Goal: Information Seeking & Learning: Check status

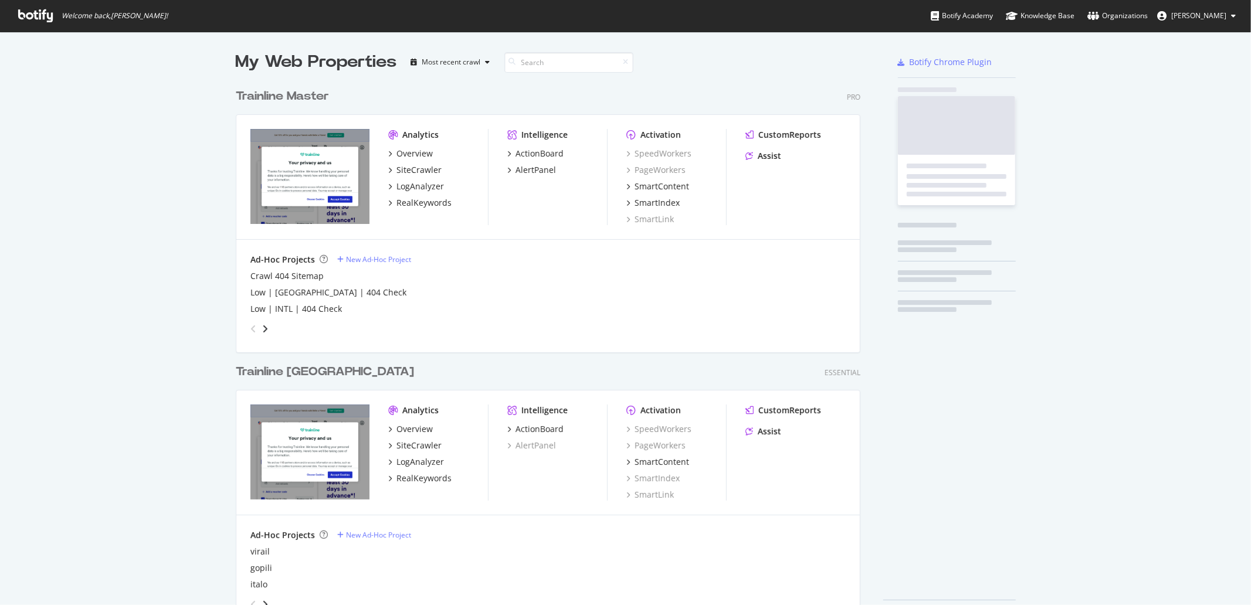
scroll to position [540, 623]
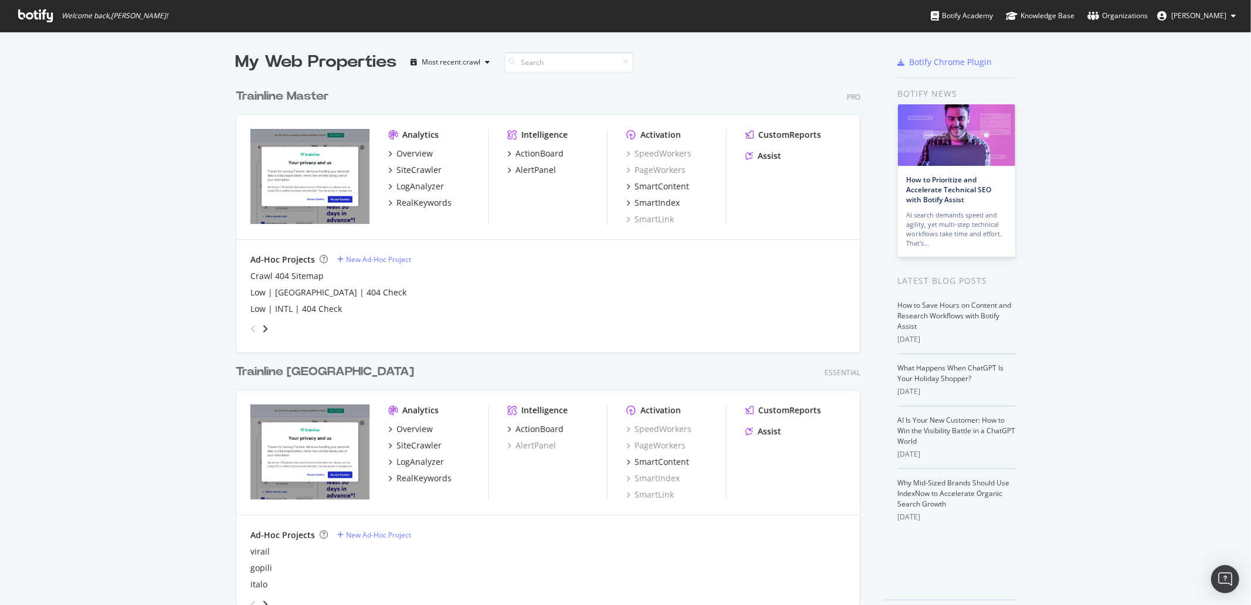
click at [197, 85] on div "My Web Properties Most recent crawl Trainline Master Pro Analytics Overview Sit…" at bounding box center [625, 338] width 1251 height 612
click at [407, 198] on div "RealKeywords" at bounding box center [424, 203] width 55 height 12
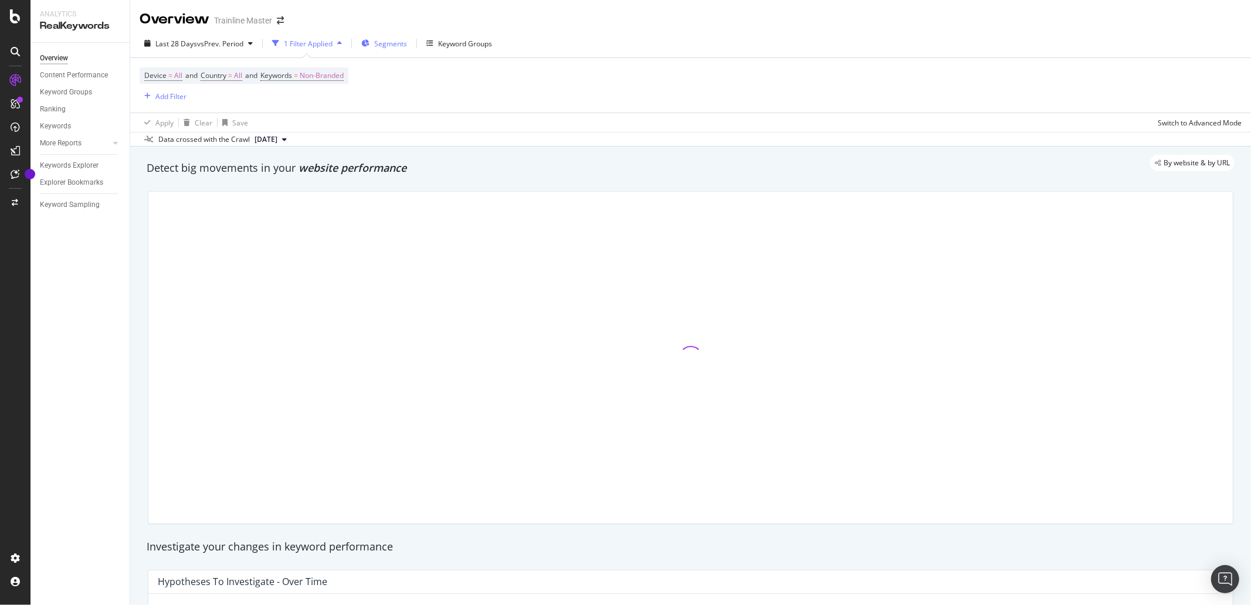
click at [392, 45] on span "Segments" at bounding box center [390, 44] width 33 height 10
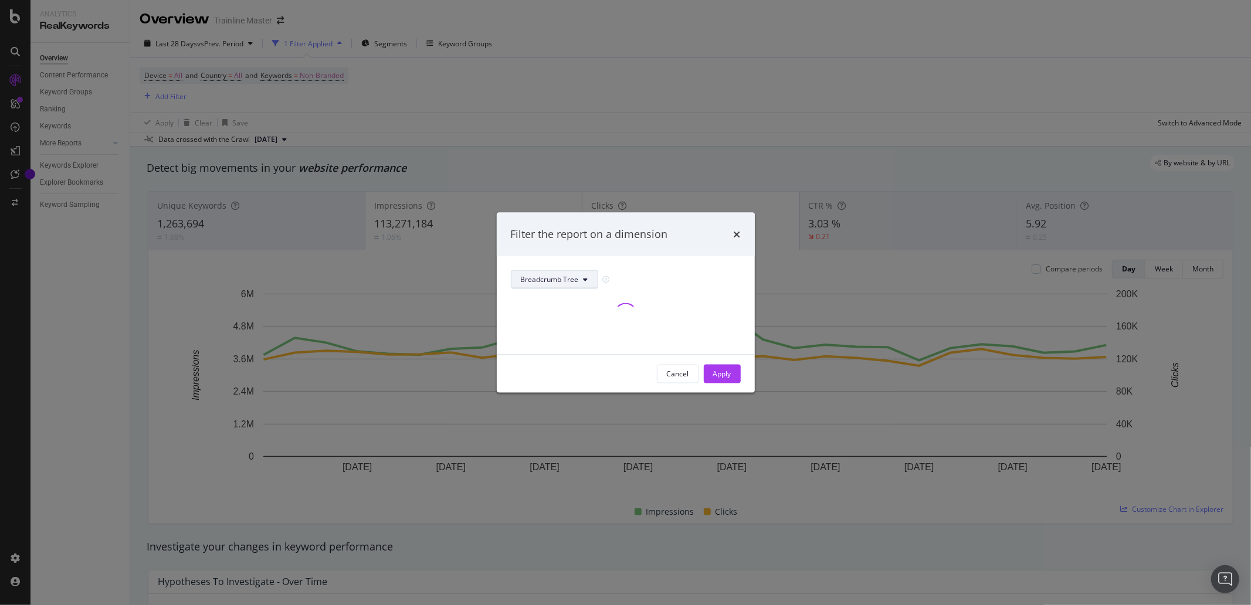
click at [584, 279] on icon "modal" at bounding box center [586, 279] width 5 height 7
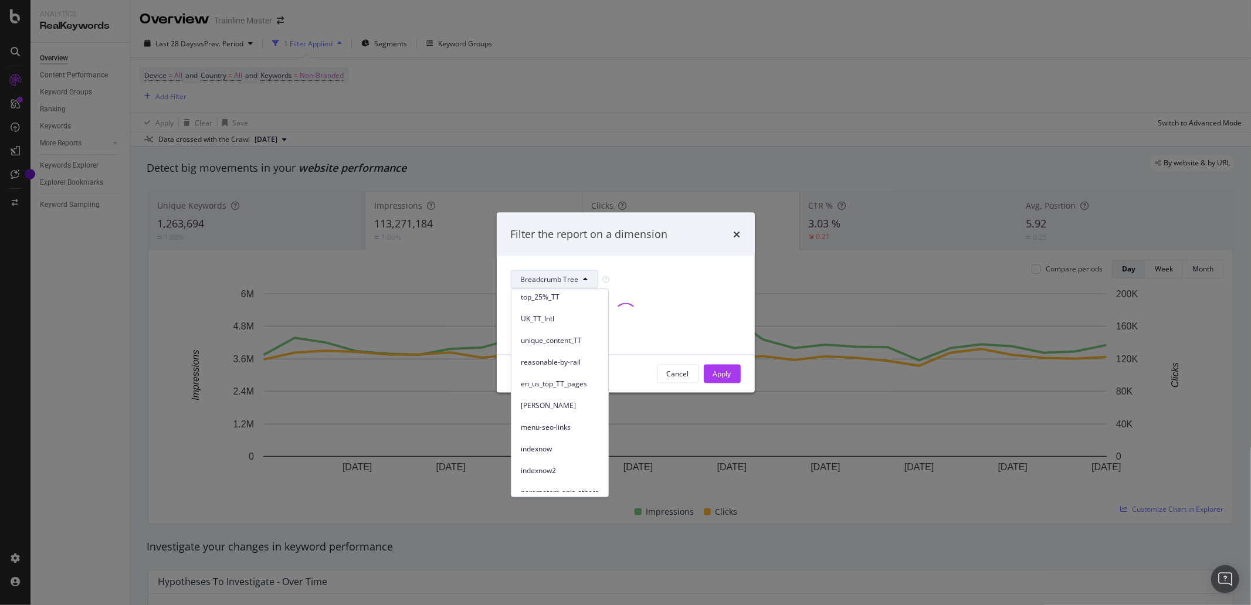
scroll to position [195, 0]
click at [553, 387] on span "[PERSON_NAME]" at bounding box center [560, 386] width 78 height 11
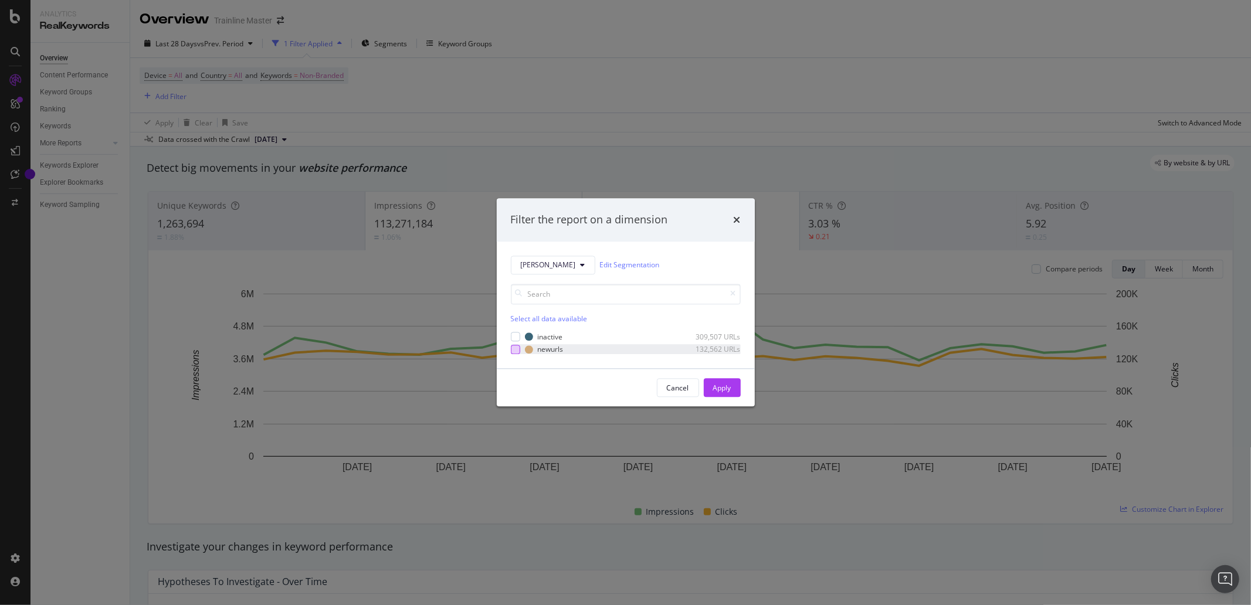
click at [517, 349] on div "modal" at bounding box center [515, 349] width 9 height 9
click at [714, 386] on div "Apply" at bounding box center [722, 388] width 18 height 10
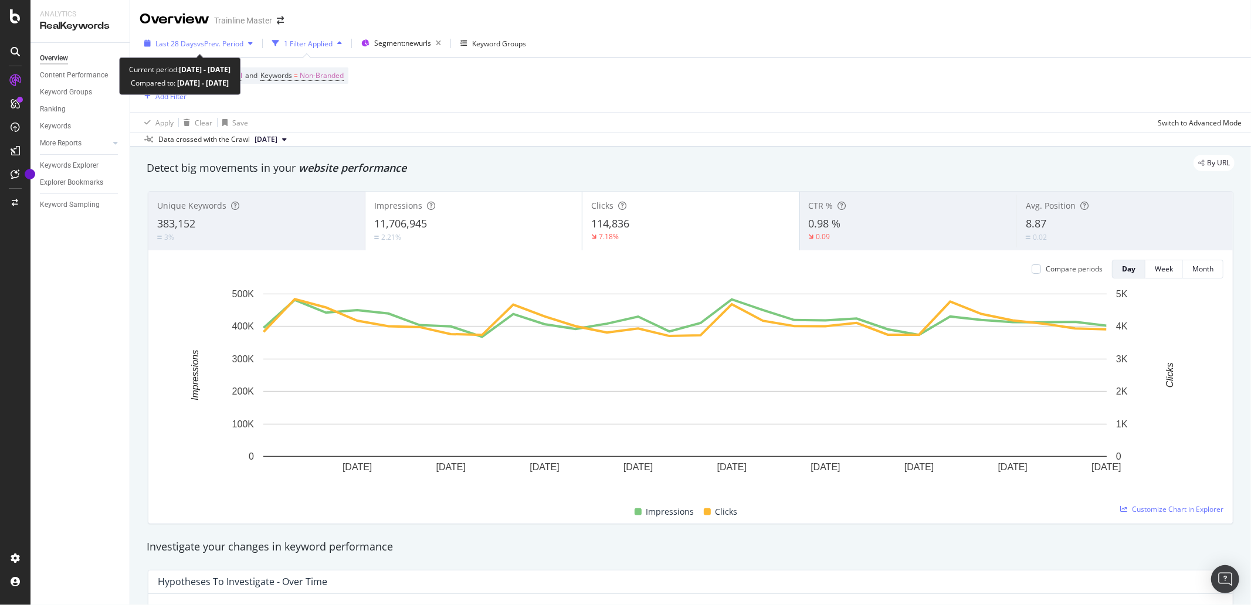
click at [175, 43] on span "Last 28 Days" at bounding box center [176, 44] width 42 height 10
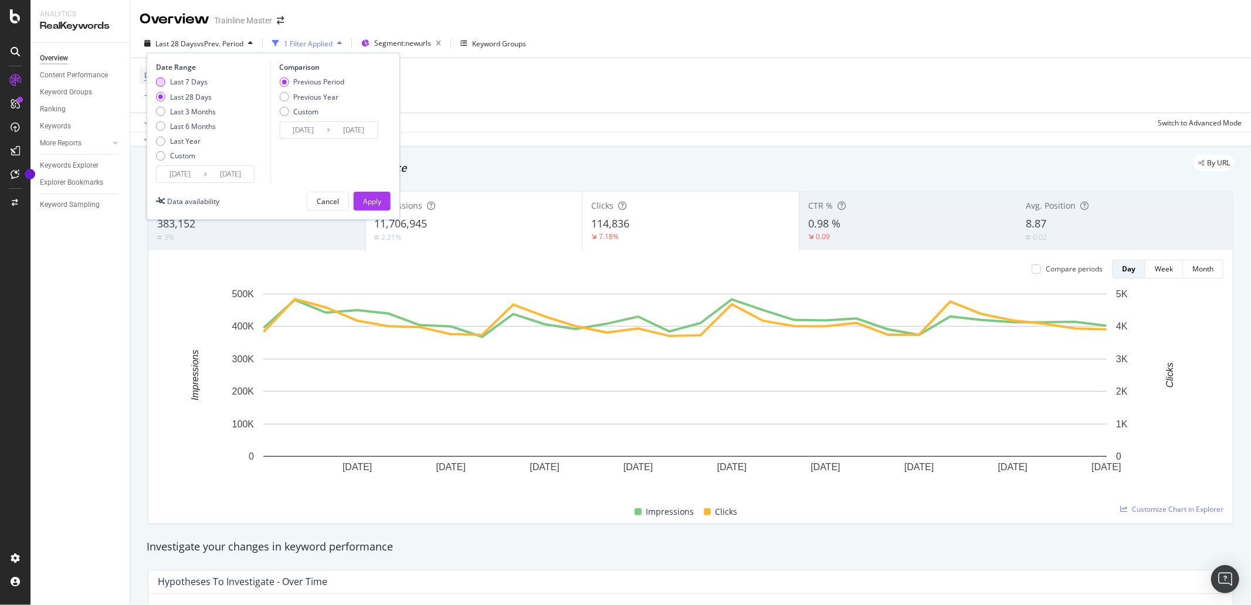
click at [160, 85] on div "Last 7 Days" at bounding box center [160, 81] width 9 height 9
type input "[DATE]"
click at [319, 129] on input "[DATE]" at bounding box center [303, 130] width 47 height 16
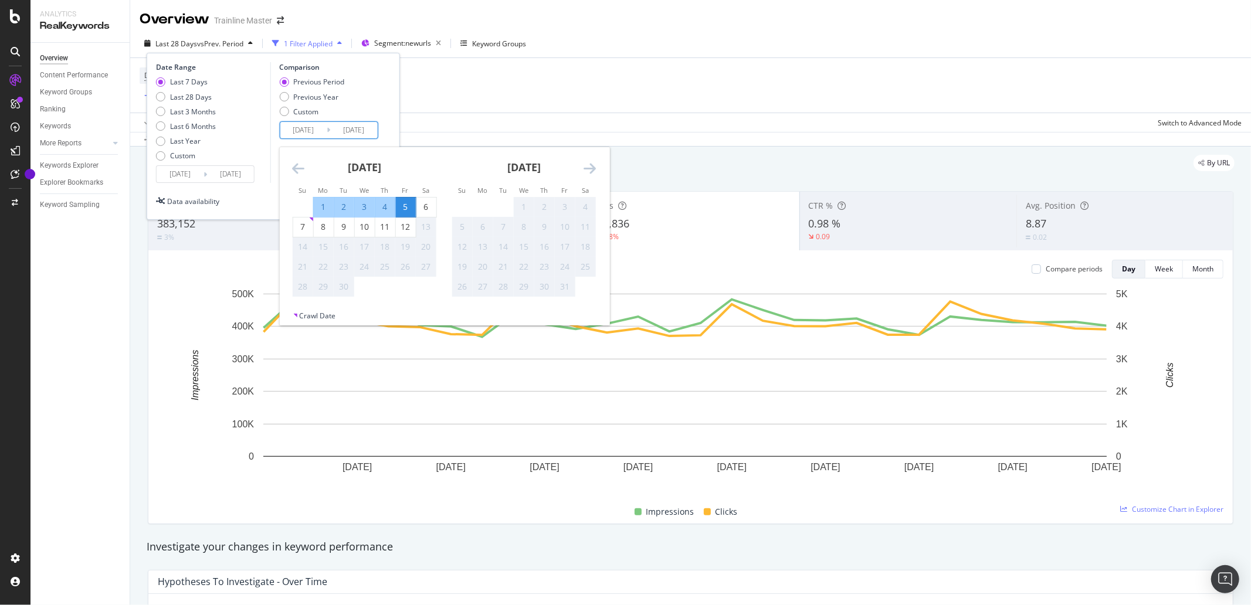
click at [298, 165] on icon "Move backward to switch to the previous month." at bounding box center [298, 168] width 12 height 14
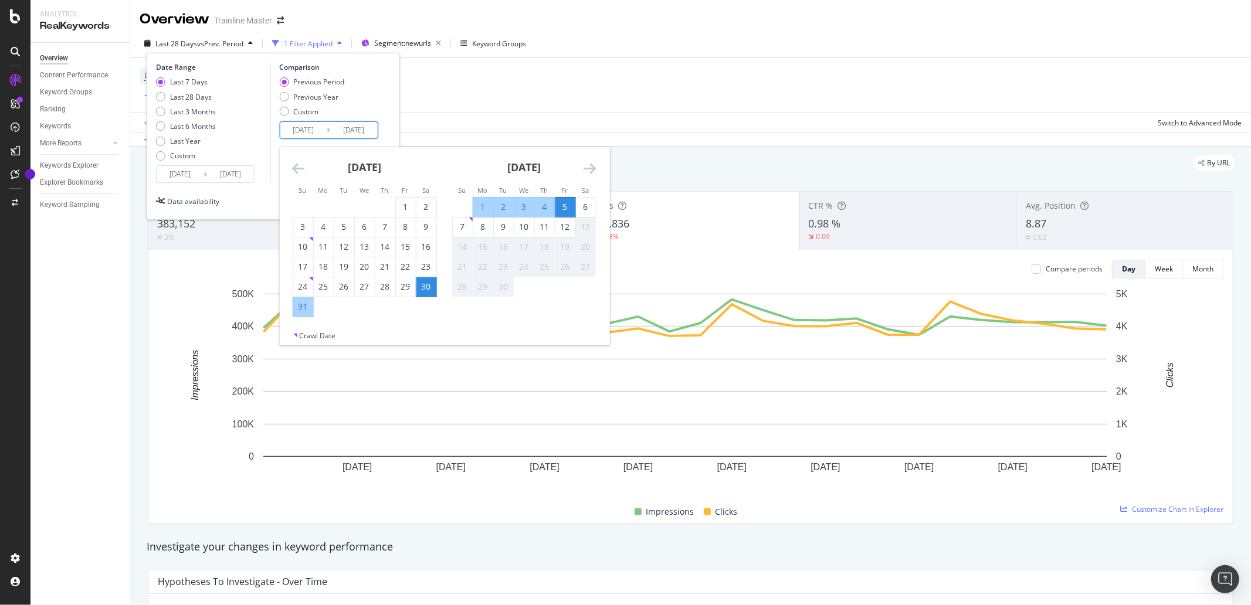
click at [301, 306] on div "31" at bounding box center [303, 307] width 20 height 12
type input "[DATE]"
click at [585, 204] on div "6" at bounding box center [585, 207] width 20 height 12
type input "[DATE]"
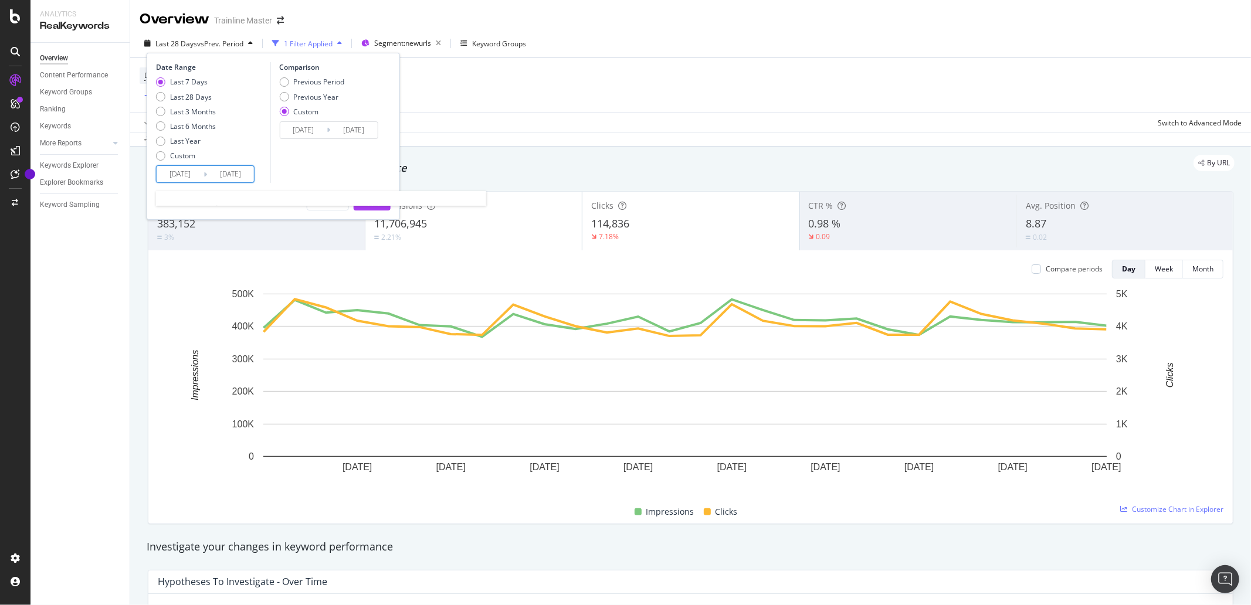
click at [196, 171] on input "[DATE]" at bounding box center [180, 174] width 47 height 16
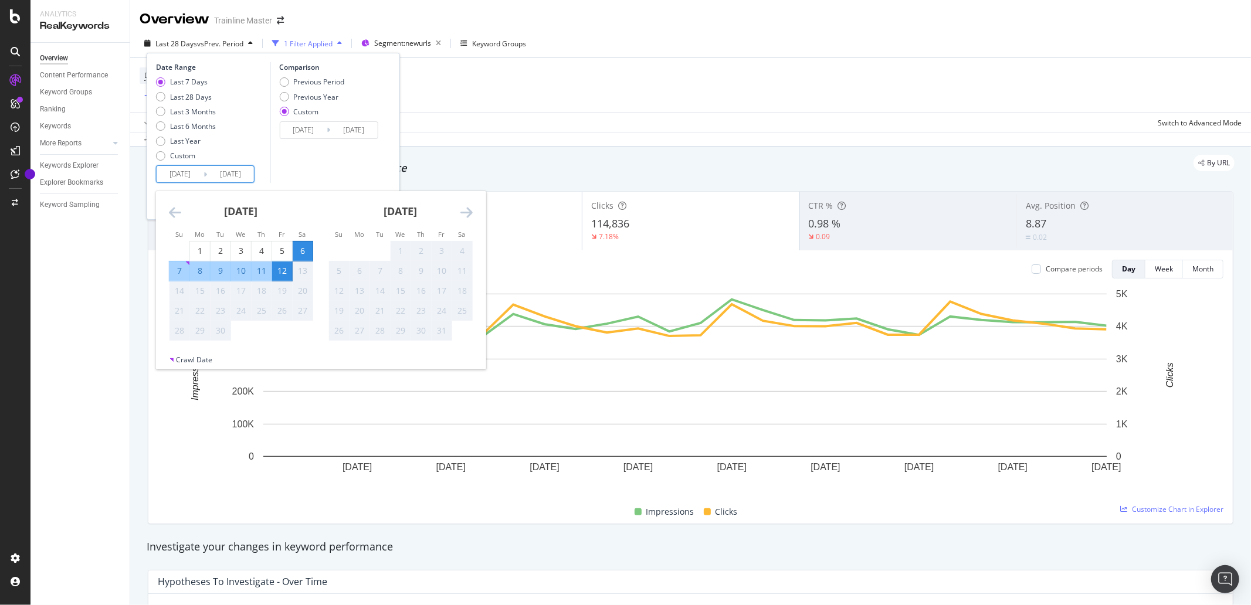
click at [179, 211] on icon "Move backward to switch to the previous month." at bounding box center [175, 212] width 12 height 14
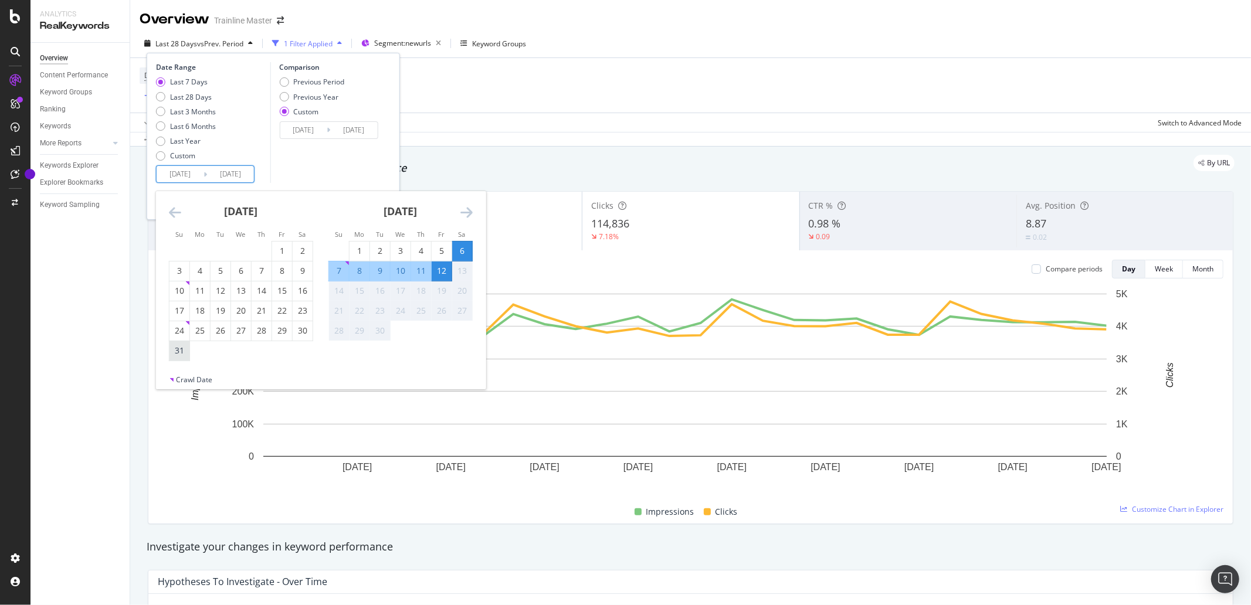
click at [177, 348] on div "31" at bounding box center [180, 351] width 20 height 12
type input "[DATE]"
click at [460, 248] on div "6" at bounding box center [462, 251] width 20 height 12
type input "[DATE]"
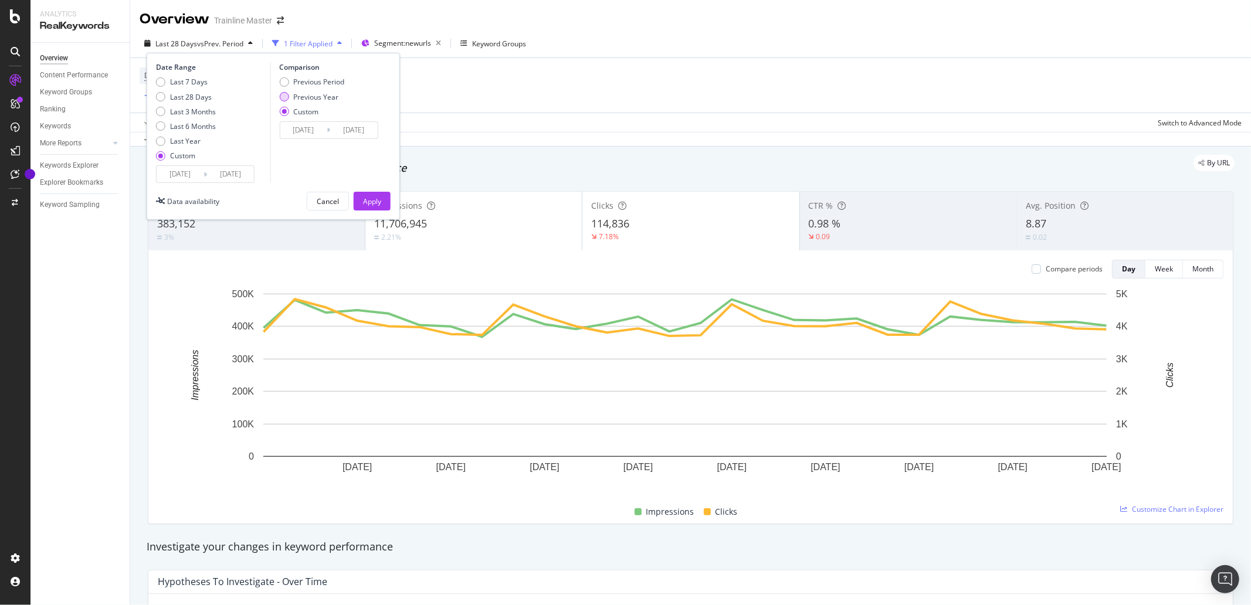
click at [286, 94] on div "Previous Year" at bounding box center [283, 96] width 9 height 9
type input "[DATE]"
click at [365, 201] on div "Apply" at bounding box center [372, 201] width 18 height 10
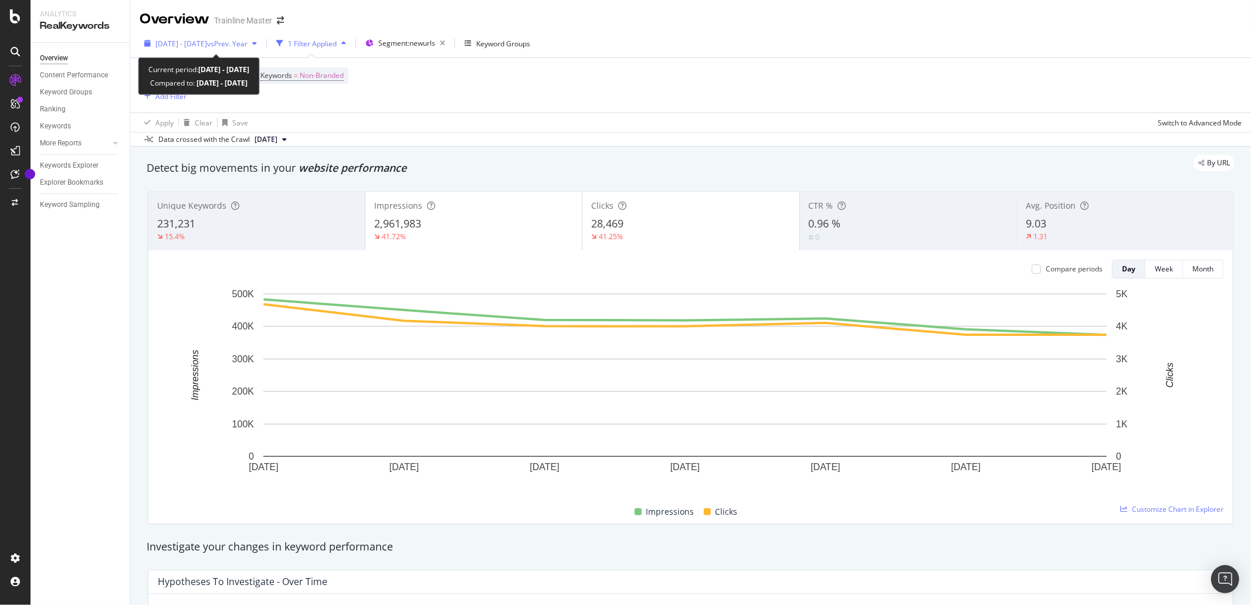
click at [202, 47] on span "[DATE] - [DATE]" at bounding box center [181, 44] width 52 height 10
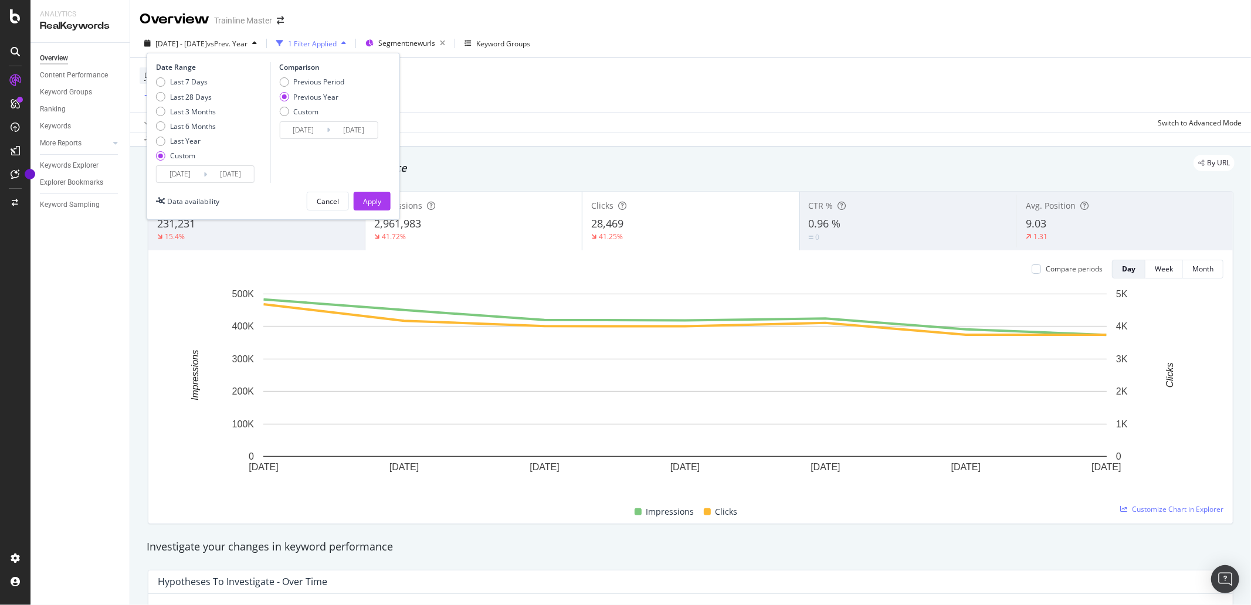
click at [481, 136] on div "Data crossed with the Crawl [DATE]" at bounding box center [690, 139] width 1121 height 14
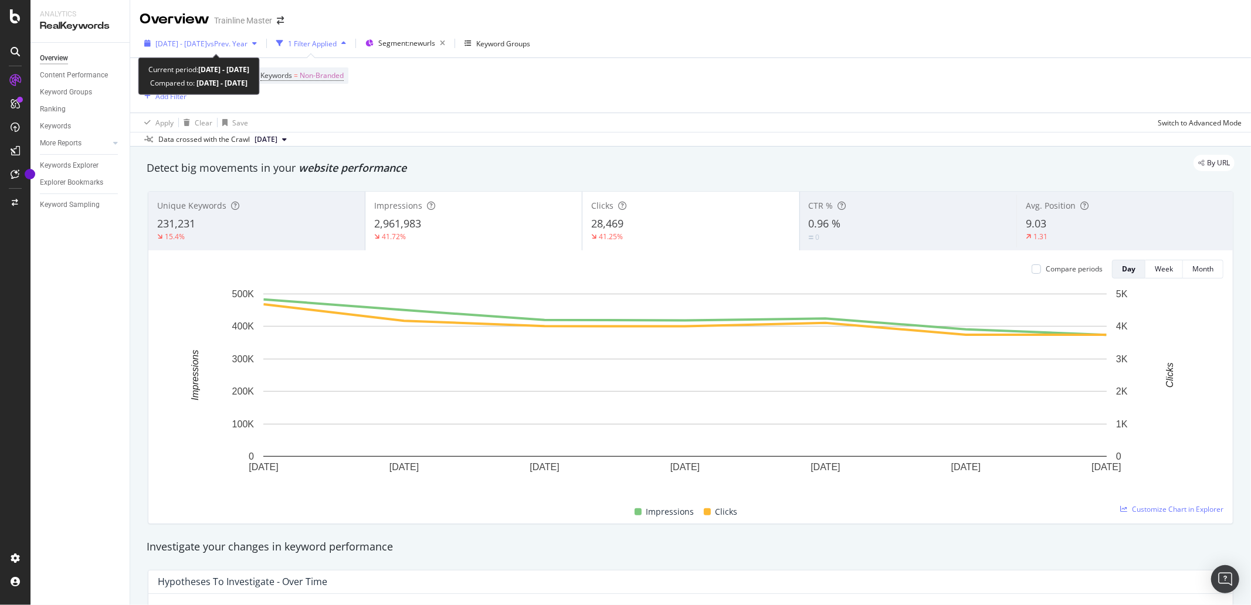
click at [207, 44] on span "[DATE] - [DATE]" at bounding box center [181, 44] width 52 height 10
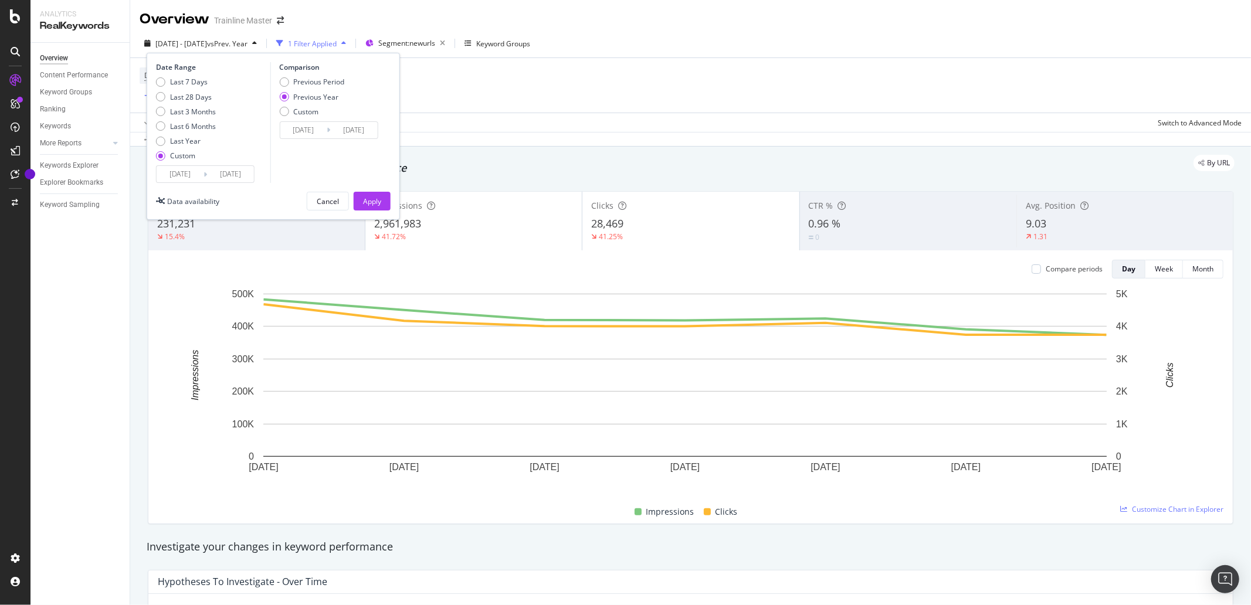
click at [196, 176] on input "[DATE]" at bounding box center [180, 174] width 47 height 16
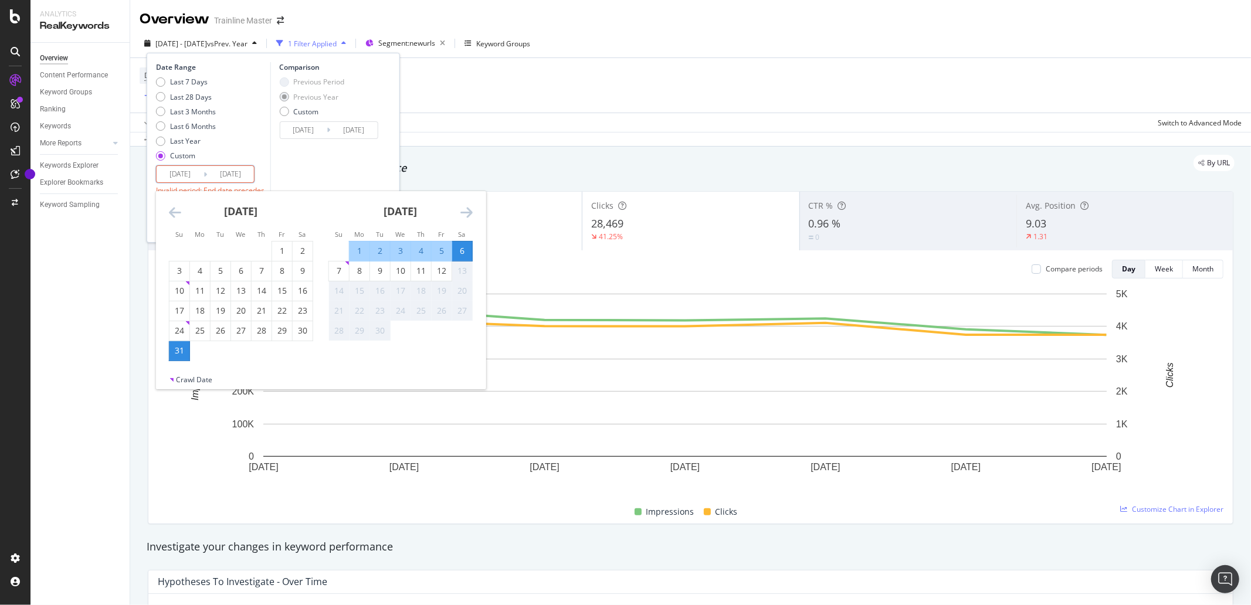
type input "[DATE]"
click at [236, 178] on input "[DATE]" at bounding box center [230, 174] width 47 height 16
type input "[DATE]"
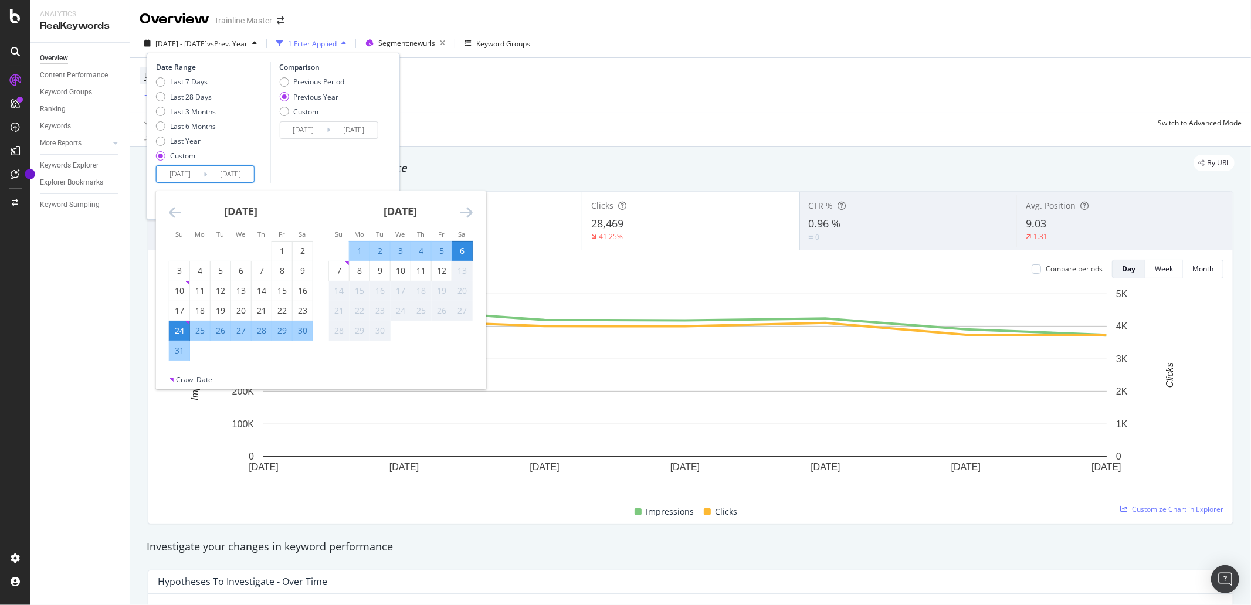
type input "[DATE]"
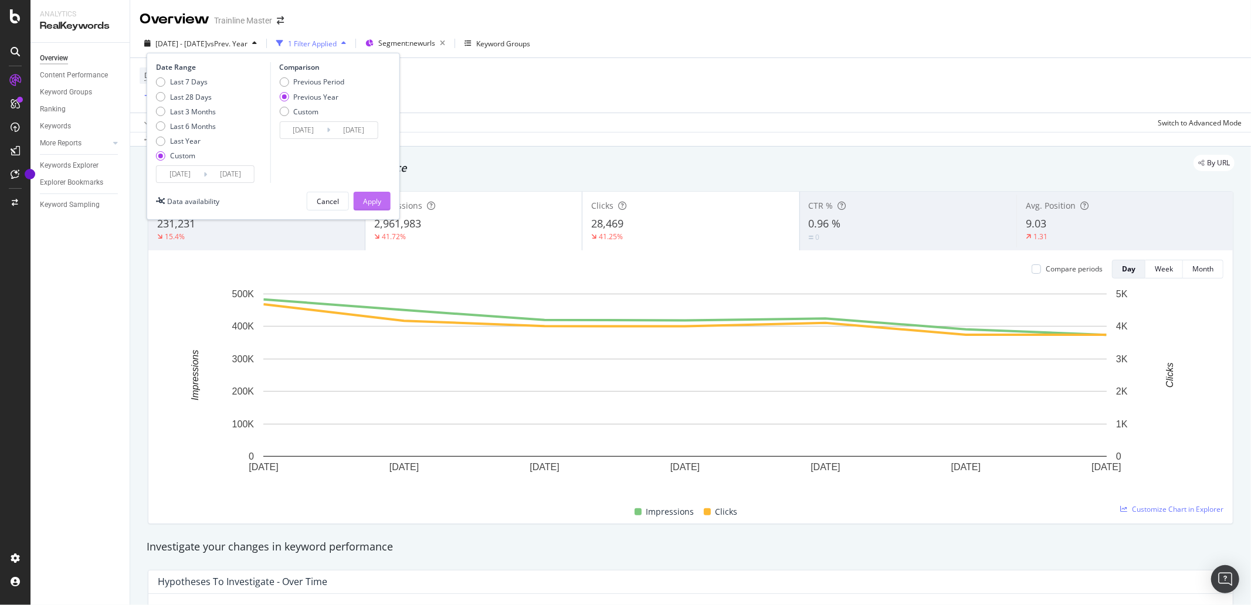
type input "[DATE]"
click at [378, 197] on div "Apply" at bounding box center [372, 201] width 18 height 10
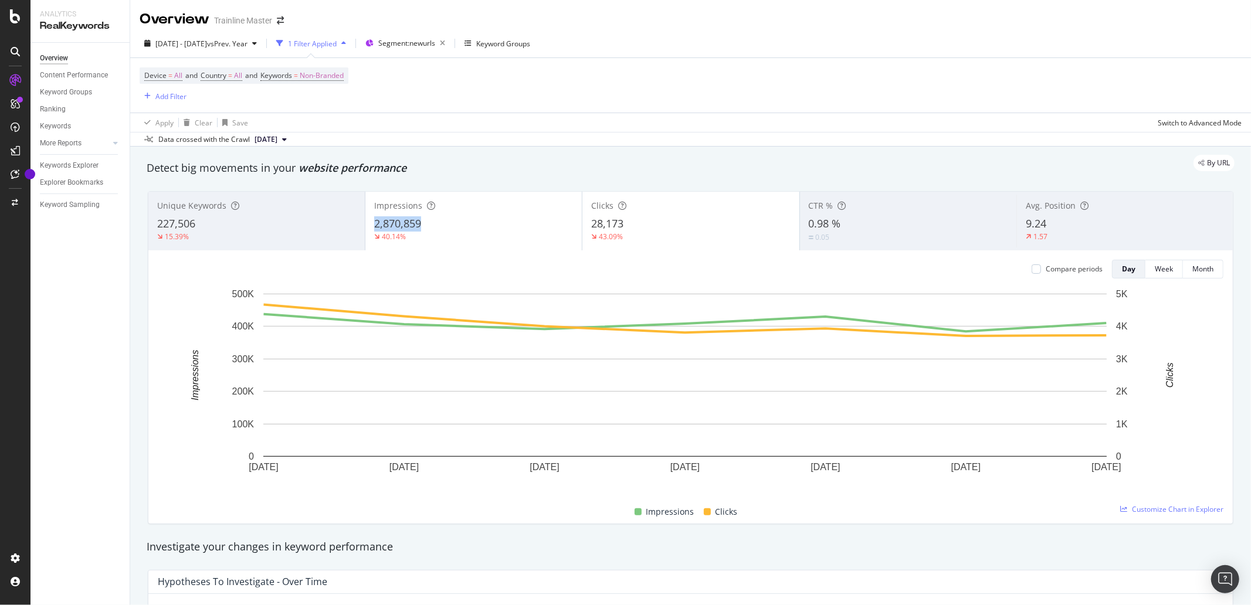
drag, startPoint x: 372, startPoint y: 222, endPoint x: 421, endPoint y: 227, distance: 49.0
click at [421, 227] on div "2,870,859" at bounding box center [473, 223] width 199 height 15
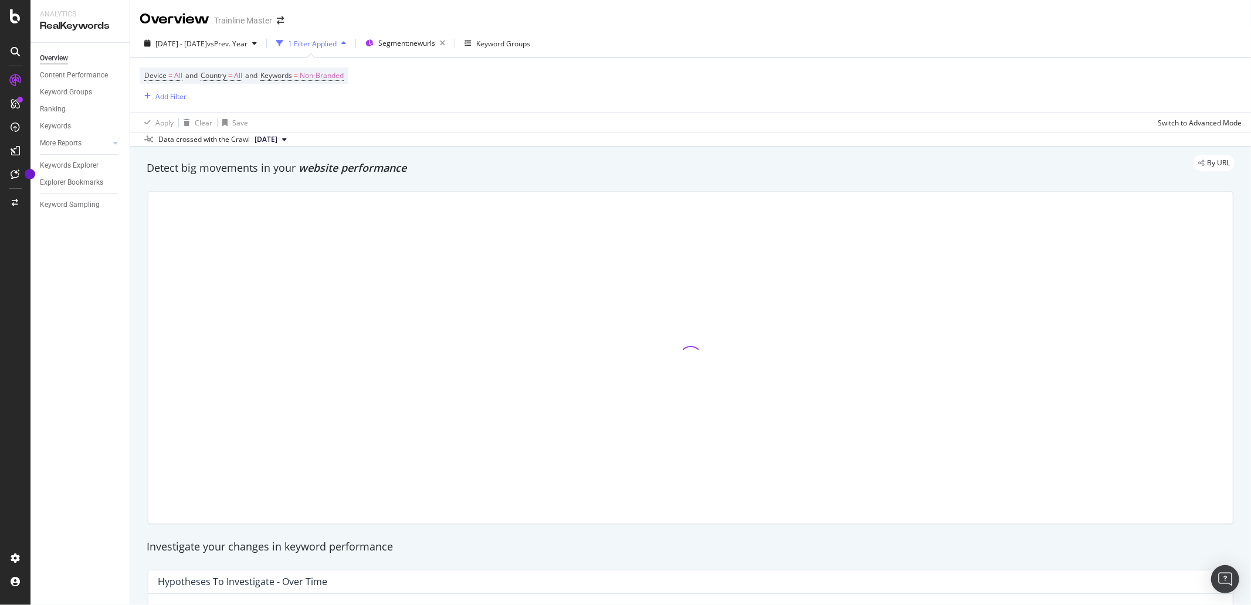
copy span "2,870,859"
